Goal: Information Seeking & Learning: Learn about a topic

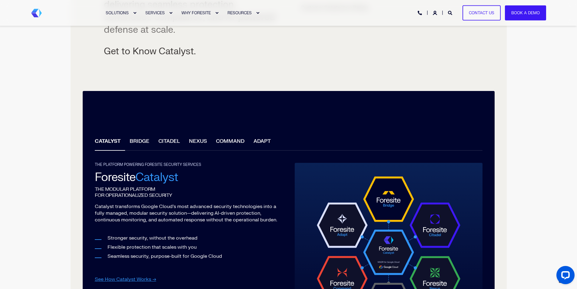
scroll to position [364, 0]
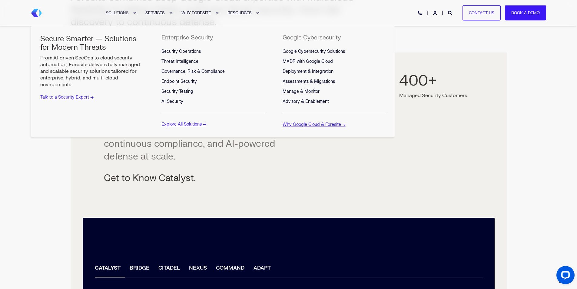
click at [134, 12] on div "Expand SOLUTIONS" at bounding box center [135, 13] width 4 height 4
click at [177, 126] on link "Explore All Solutions →" at bounding box center [183, 123] width 45 height 5
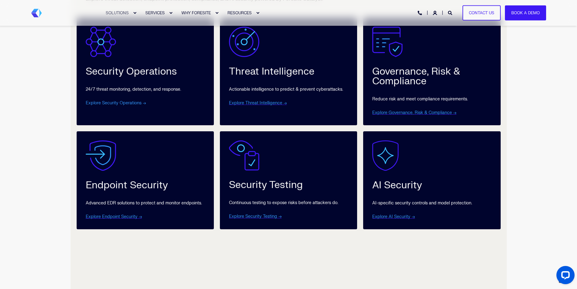
scroll to position [303, 0]
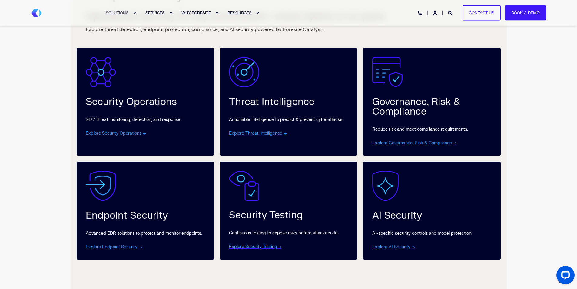
click at [113, 132] on link "Explore Security Operations →" at bounding box center [116, 133] width 60 height 5
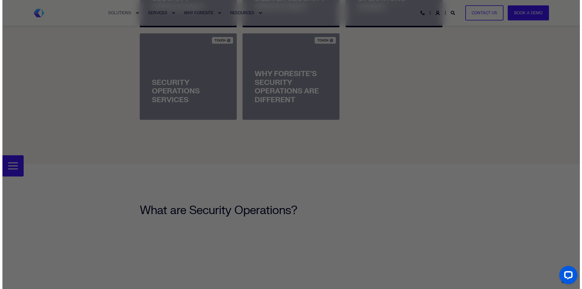
scroll to position [394, 0]
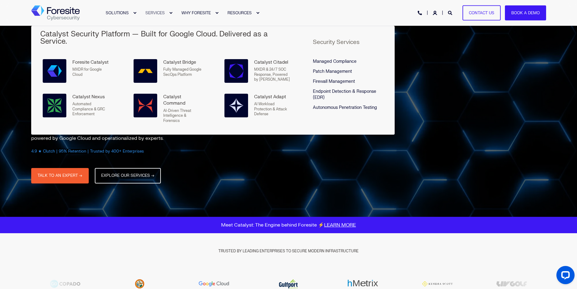
click at [168, 13] on link "SERVICES" at bounding box center [156, 13] width 36 height 26
click at [170, 12] on div "Expand SERVICES" at bounding box center [171, 13] width 4 height 4
click at [329, 79] on span "Firewall Management" at bounding box center [334, 81] width 42 height 5
click at [347, 79] on span "Firewall Management" at bounding box center [334, 81] width 42 height 5
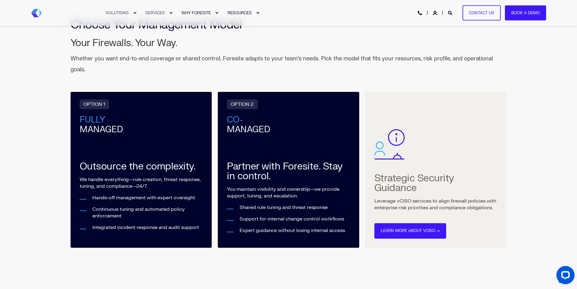
scroll to position [1182, 0]
